Goal: Information Seeking & Learning: Learn about a topic

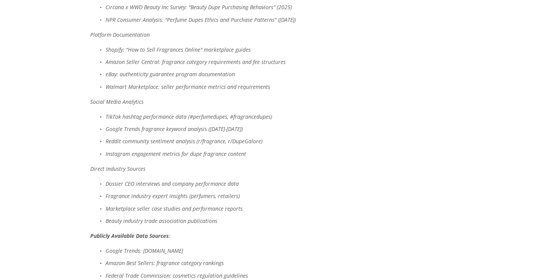
scroll to position [3451, 0]
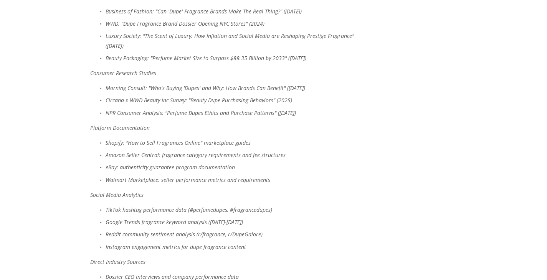
drag, startPoint x: 107, startPoint y: 105, endPoint x: 147, endPoint y: 105, distance: 39.9
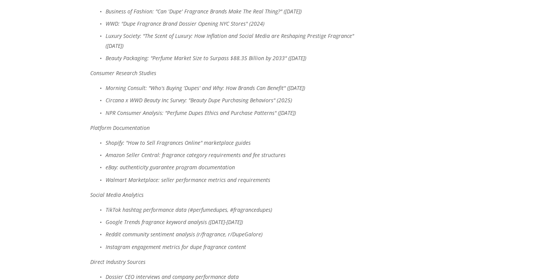
drag, startPoint x: 106, startPoint y: 104, endPoint x: 161, endPoint y: 105, distance: 54.5
copy em "Expert Market Research"
